Goal: Information Seeking & Learning: Learn about a topic

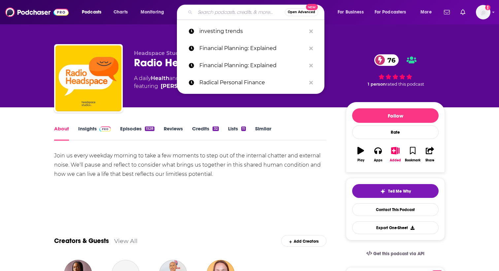
click at [216, 12] on input "Search podcasts, credits, & more..." at bounding box center [240, 12] width 90 height 11
paste input "Gut Reactions:"
type input "Gut Reactions:"
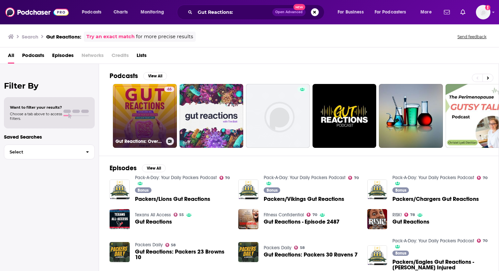
click at [137, 113] on link "46 Gut Reactions: Overcome [MEDICAL_DATA] & [MEDICAL_DATA] Symptoms, Master You…" at bounding box center [145, 116] width 64 height 64
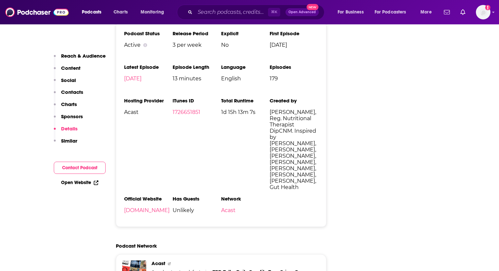
scroll to position [914, 0]
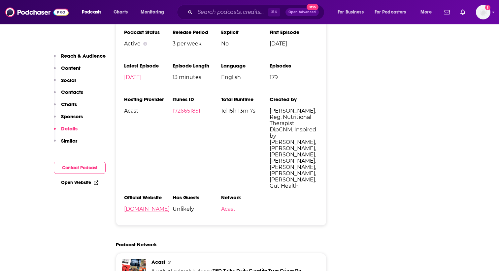
click at [139, 206] on link "[DOMAIN_NAME]" at bounding box center [147, 209] width 46 height 6
